Goal: Navigation & Orientation: Find specific page/section

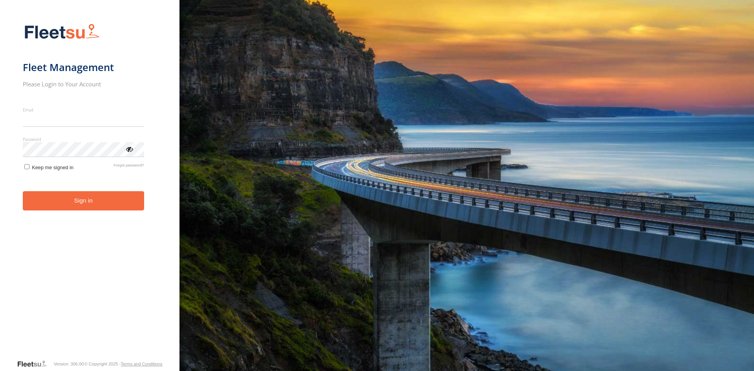
type input "**********"
drag, startPoint x: 108, startPoint y: 209, endPoint x: 139, endPoint y: 205, distance: 30.9
click at [109, 209] on button "Sign in" at bounding box center [83, 200] width 121 height 19
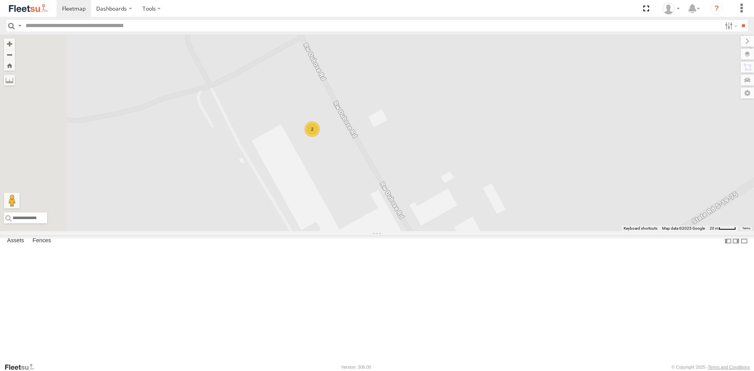
drag, startPoint x: 456, startPoint y: 186, endPoint x: 515, endPoint y: 170, distance: 61.3
click at [515, 170] on div "68440 68652 68593 53557 2" at bounding box center [377, 133] width 754 height 197
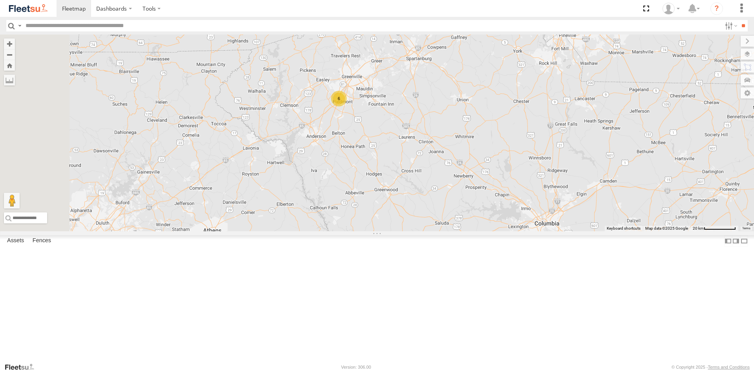
drag, startPoint x: 449, startPoint y: 76, endPoint x: 473, endPoint y: 191, distance: 117.5
click at [473, 191] on div "68440 68652 68593 53557 6 2" at bounding box center [377, 133] width 754 height 197
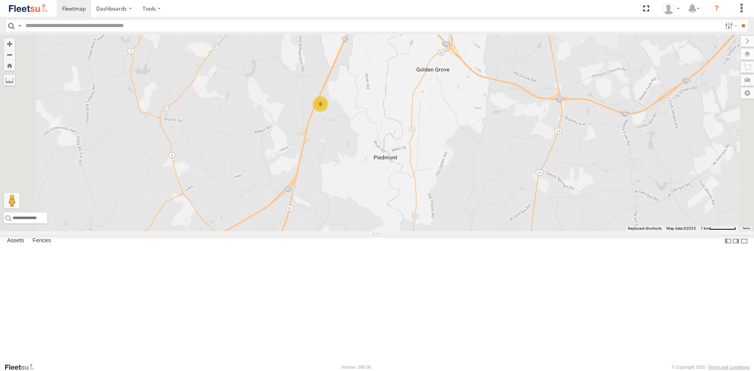
drag, startPoint x: 412, startPoint y: 136, endPoint x: 429, endPoint y: 215, distance: 81.1
click at [429, 215] on div "68440 68652 68593 53557 6" at bounding box center [377, 133] width 754 height 197
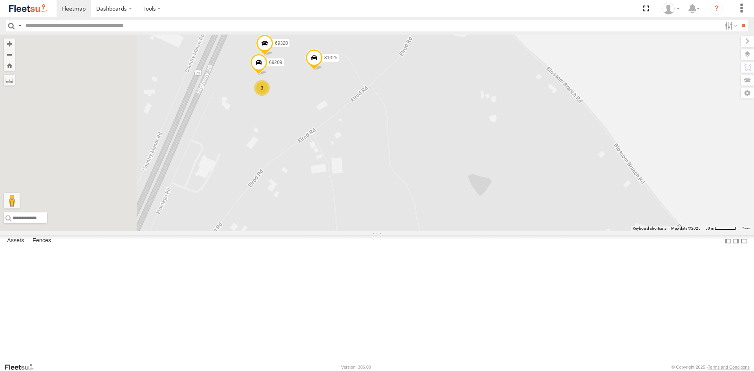
drag, startPoint x: 356, startPoint y: 214, endPoint x: 496, endPoint y: 212, distance: 139.7
click at [496, 212] on div "68440 68652 68593 53557 3 69209 69320 81325" at bounding box center [377, 133] width 754 height 197
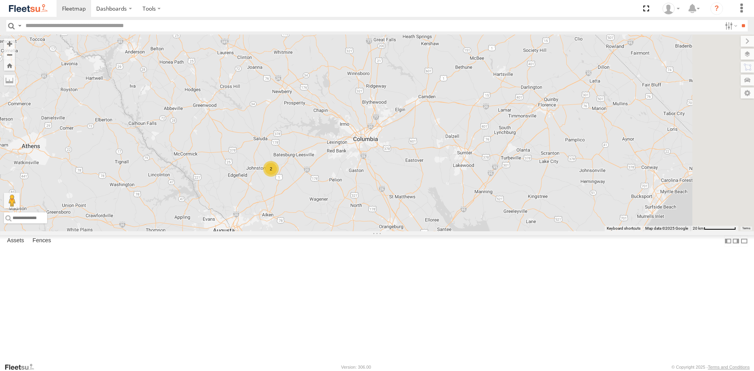
drag, startPoint x: 411, startPoint y: 275, endPoint x: 375, endPoint y: 159, distance: 121.4
click at [375, 159] on div "69627 68440 69466 PND148 68652 991291 68374 80418 502557 68593 53557 6 2 2" at bounding box center [377, 133] width 754 height 197
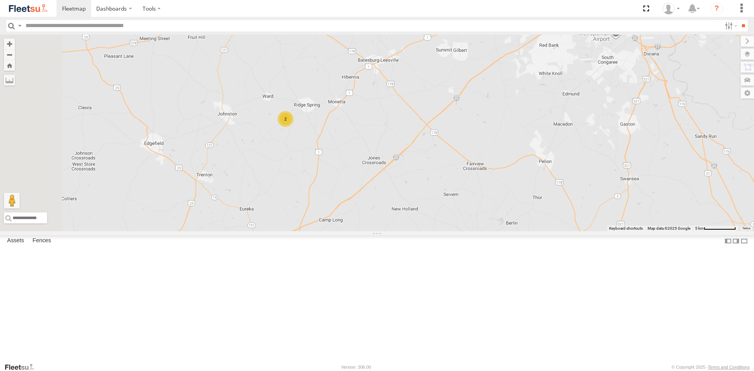
drag, startPoint x: 379, startPoint y: 170, endPoint x: 391, endPoint y: 201, distance: 33.3
click at [391, 201] on div "69627 68440 69466 PND148 68652 991291 68374 80418 502557 68593 53557 2" at bounding box center [377, 133] width 754 height 197
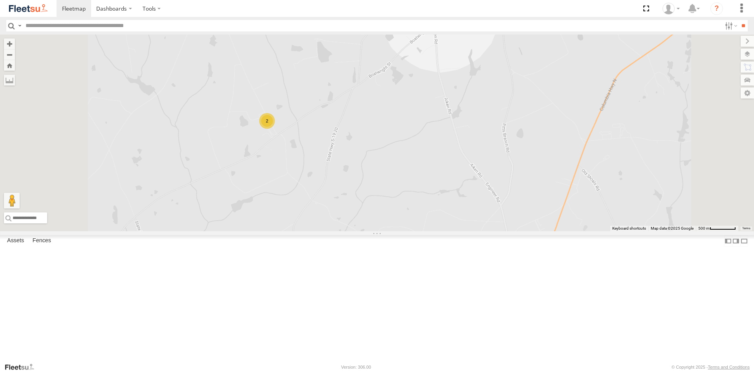
drag, startPoint x: 384, startPoint y: 141, endPoint x: 407, endPoint y: 240, distance: 101.9
click at [407, 231] on div "69627 68440 69466 PND148 68652 991291 68374 80418 502557 68593 53557 2" at bounding box center [377, 133] width 754 height 197
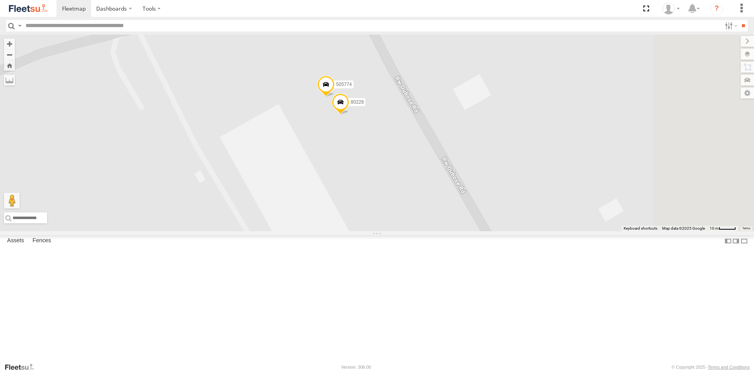
drag, startPoint x: 443, startPoint y: 193, endPoint x: 355, endPoint y: 175, distance: 90.7
click at [353, 172] on div "69627 68440 69466 PND148 68652 991291 68374 80418 502557 68593 53557 80228 5057…" at bounding box center [377, 133] width 754 height 197
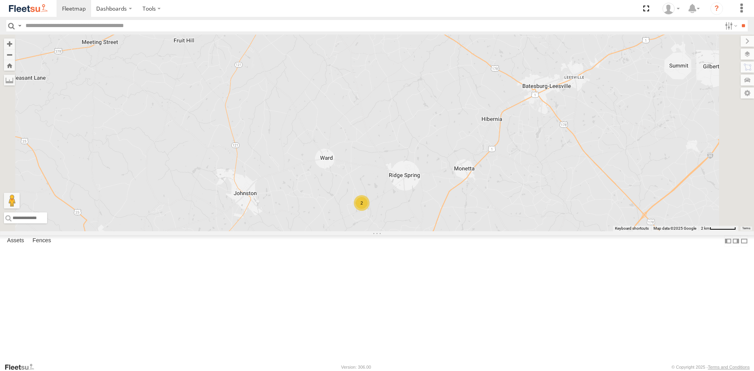
drag, startPoint x: 447, startPoint y: 120, endPoint x: 460, endPoint y: 230, distance: 110.3
click at [460, 230] on div "69627 68440 69466 PND148 68652 991291 68374 80418 502557 68593 53557 2" at bounding box center [377, 133] width 754 height 197
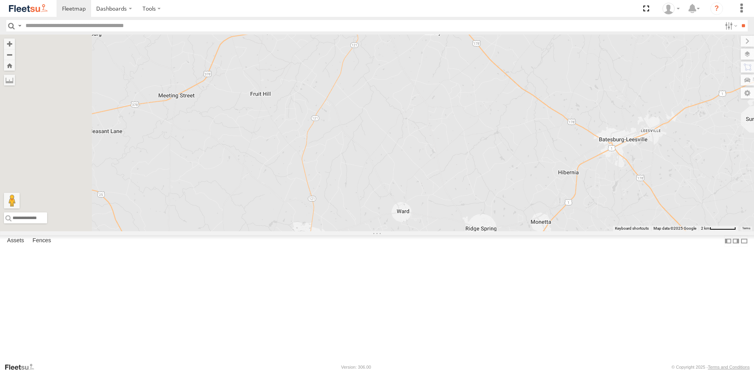
drag, startPoint x: 415, startPoint y: 174, endPoint x: 492, endPoint y: 227, distance: 94.0
click at [492, 227] on div "69627 68440 69466 PND148 68652 991291 68374 80418 502557 68593 53557 2" at bounding box center [377, 133] width 754 height 197
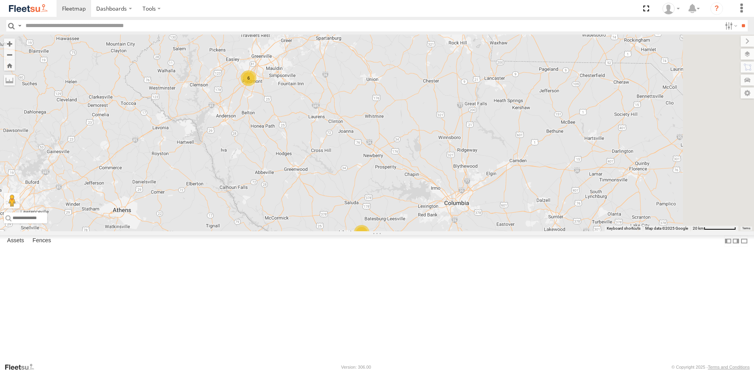
drag, startPoint x: 453, startPoint y: 136, endPoint x: 407, endPoint y: 199, distance: 78.1
click at [412, 203] on div "69627 68440 69466 PND148 68652 991291 68374 80418 502557 68593 53557 6 2 2" at bounding box center [377, 133] width 754 height 197
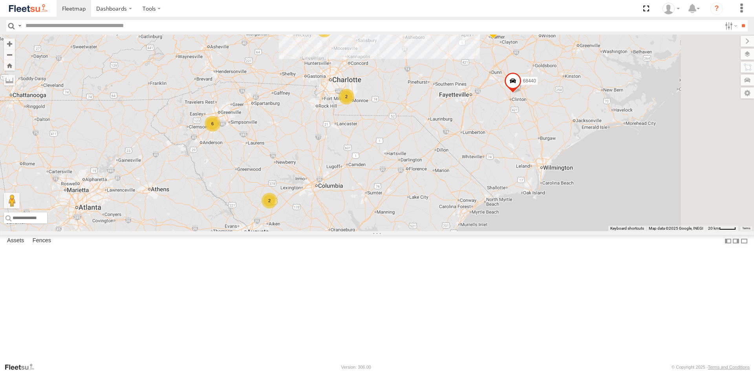
drag, startPoint x: 443, startPoint y: 138, endPoint x: 390, endPoint y: 185, distance: 70.9
click at [390, 185] on div "68440 68652 68593 53557 6 7 2 2" at bounding box center [377, 133] width 754 height 197
